Goal: Task Accomplishment & Management: Use online tool/utility

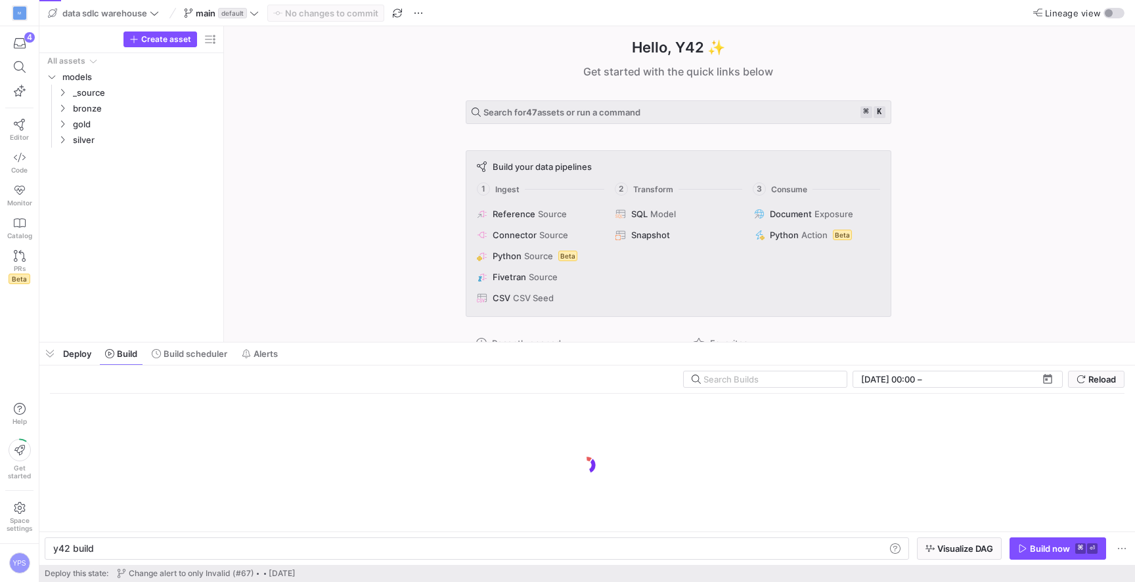
scroll to position [0, 39]
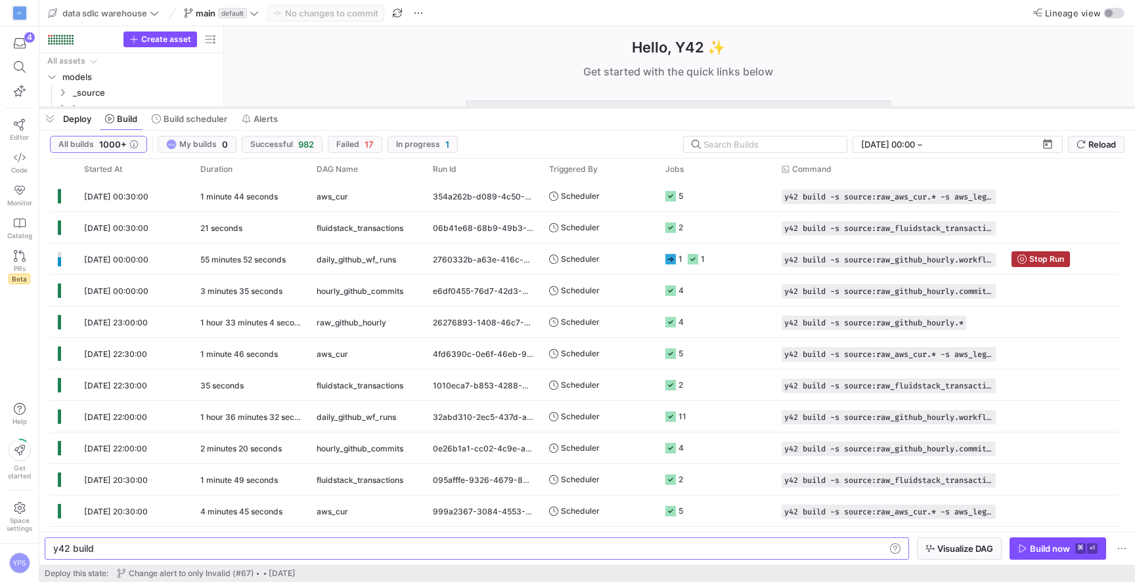
drag, startPoint x: 424, startPoint y: 342, endPoint x: 421, endPoint y: 107, distance: 235.1
click at [421, 107] on div at bounding box center [586, 107] width 1095 height 5
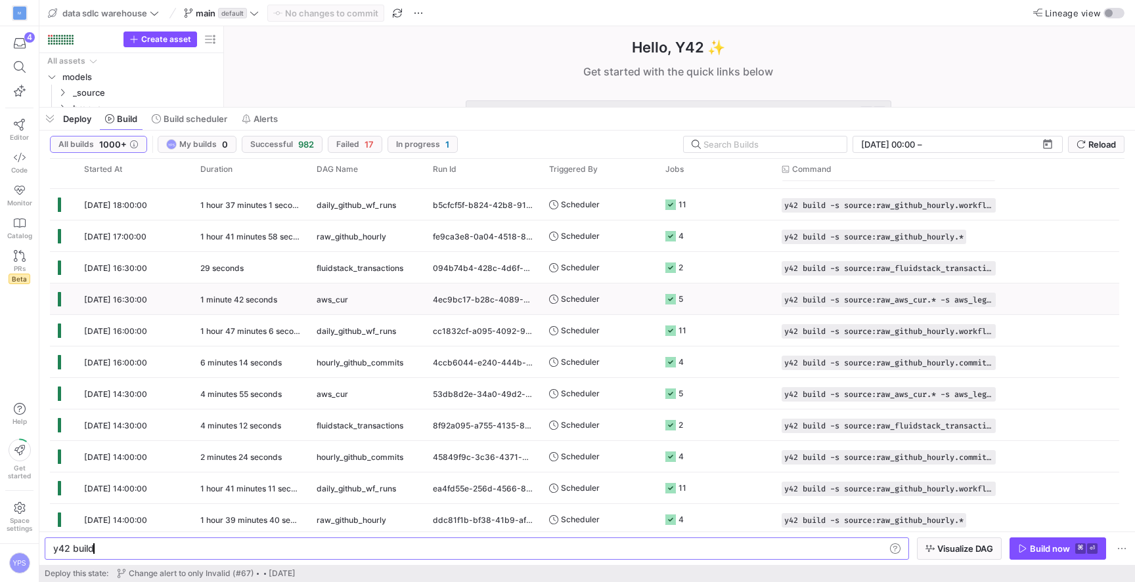
scroll to position [0, 0]
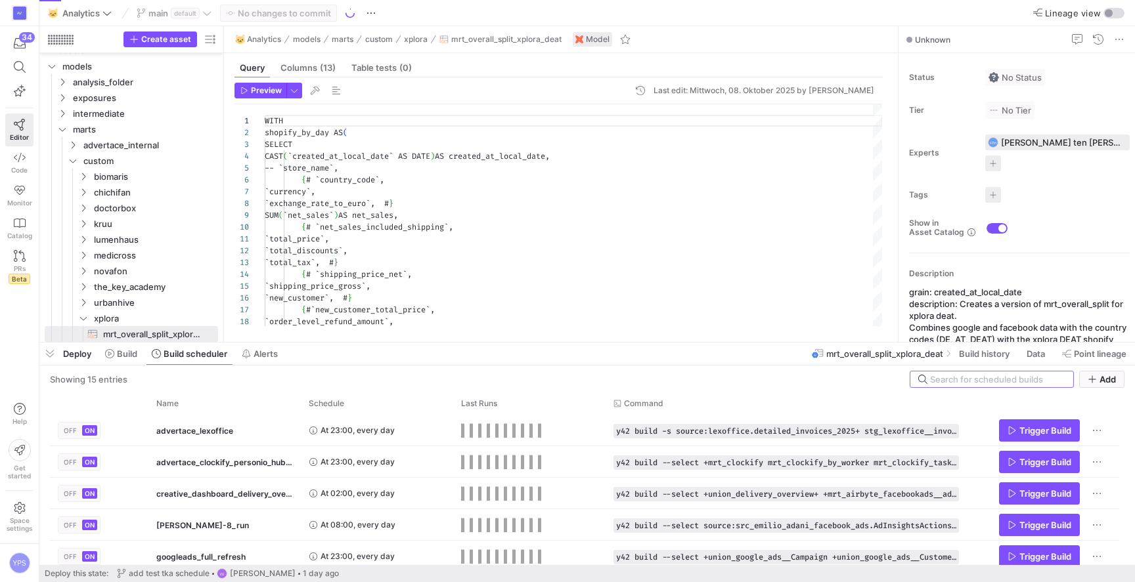
scroll to position [118, 0]
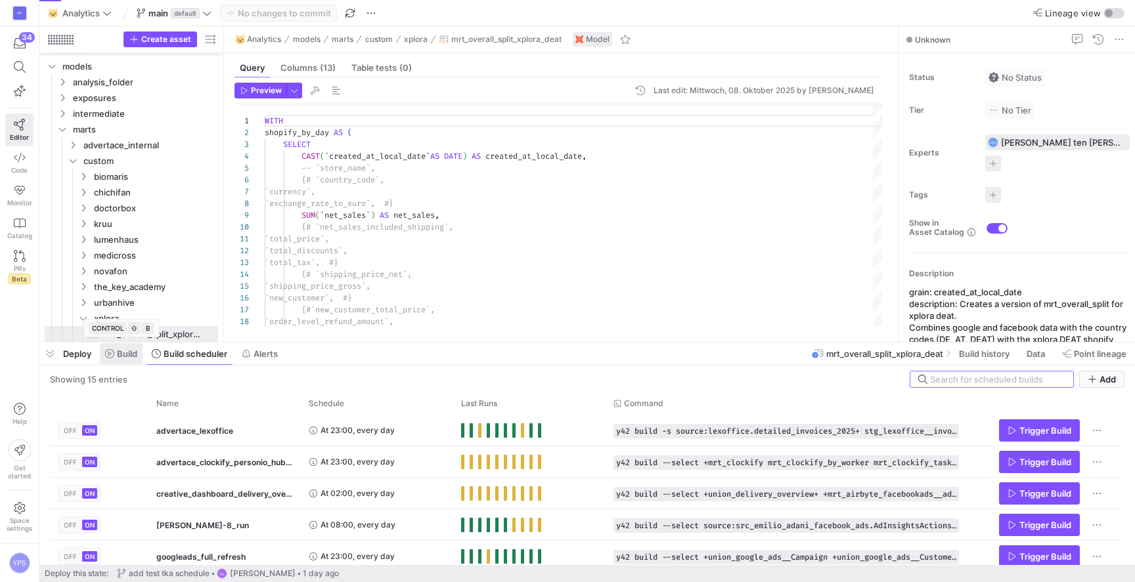
click at [123, 349] on span "Build" at bounding box center [127, 354] width 20 height 11
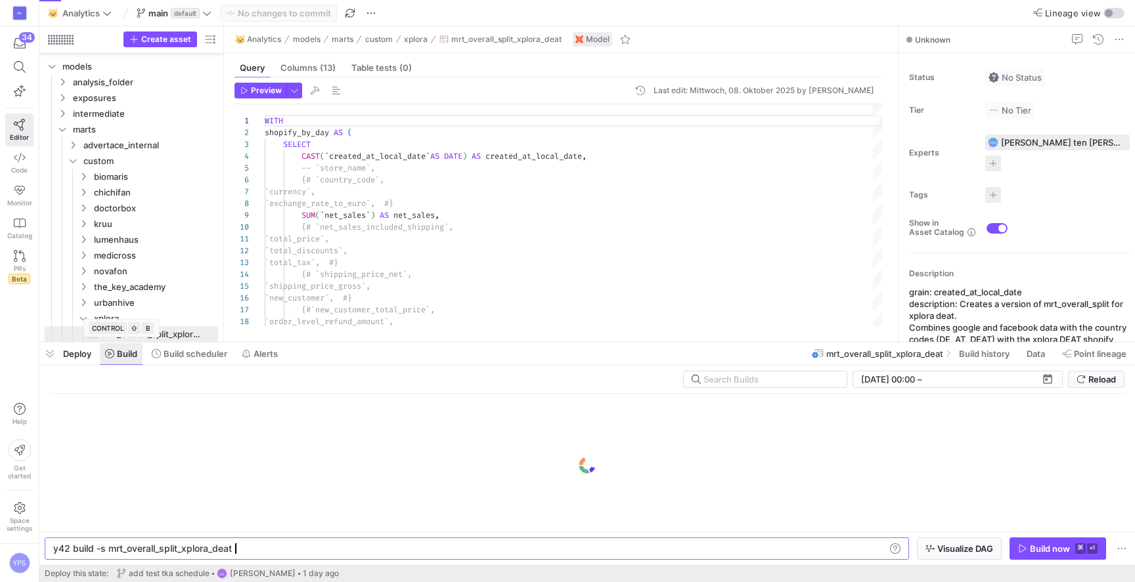
scroll to position [0, 179]
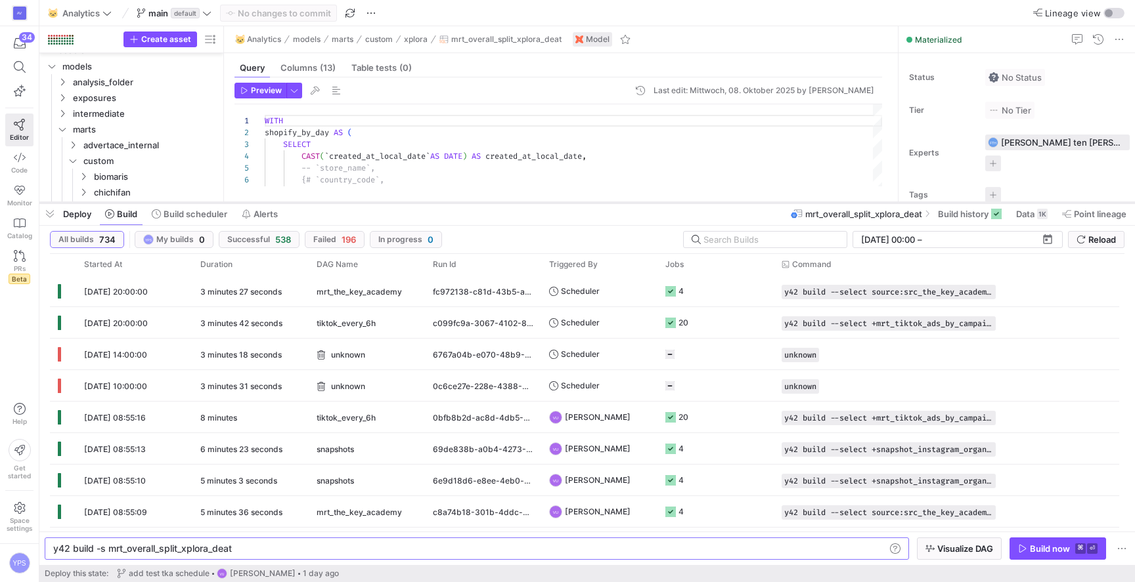
drag, startPoint x: 263, startPoint y: 340, endPoint x: 275, endPoint y: 200, distance: 140.4
click at [275, 200] on div at bounding box center [586, 202] width 1095 height 5
